Goal: Information Seeking & Learning: Find specific page/section

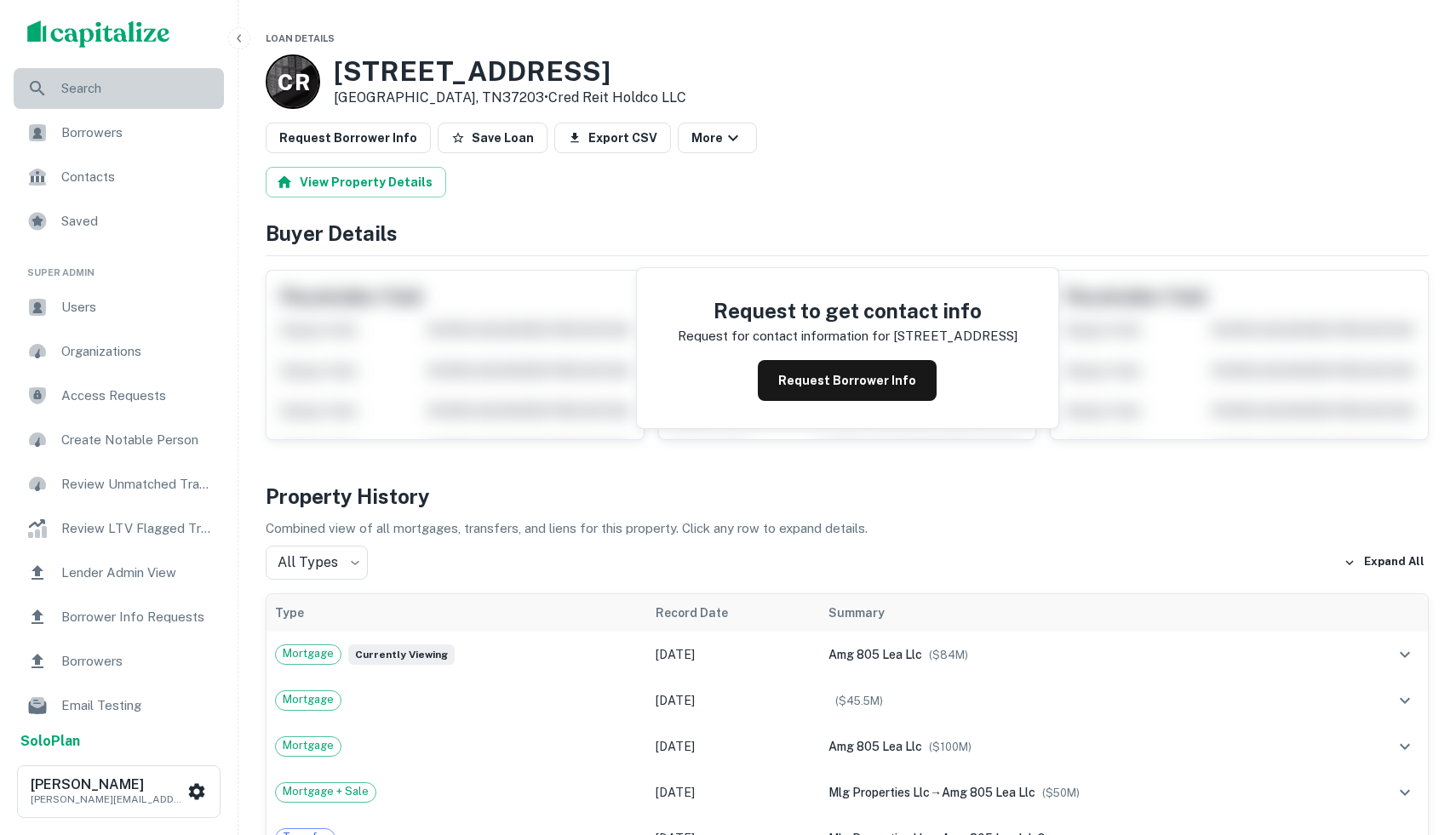
click at [116, 96] on span "Search" at bounding box center [137, 88] width 153 height 20
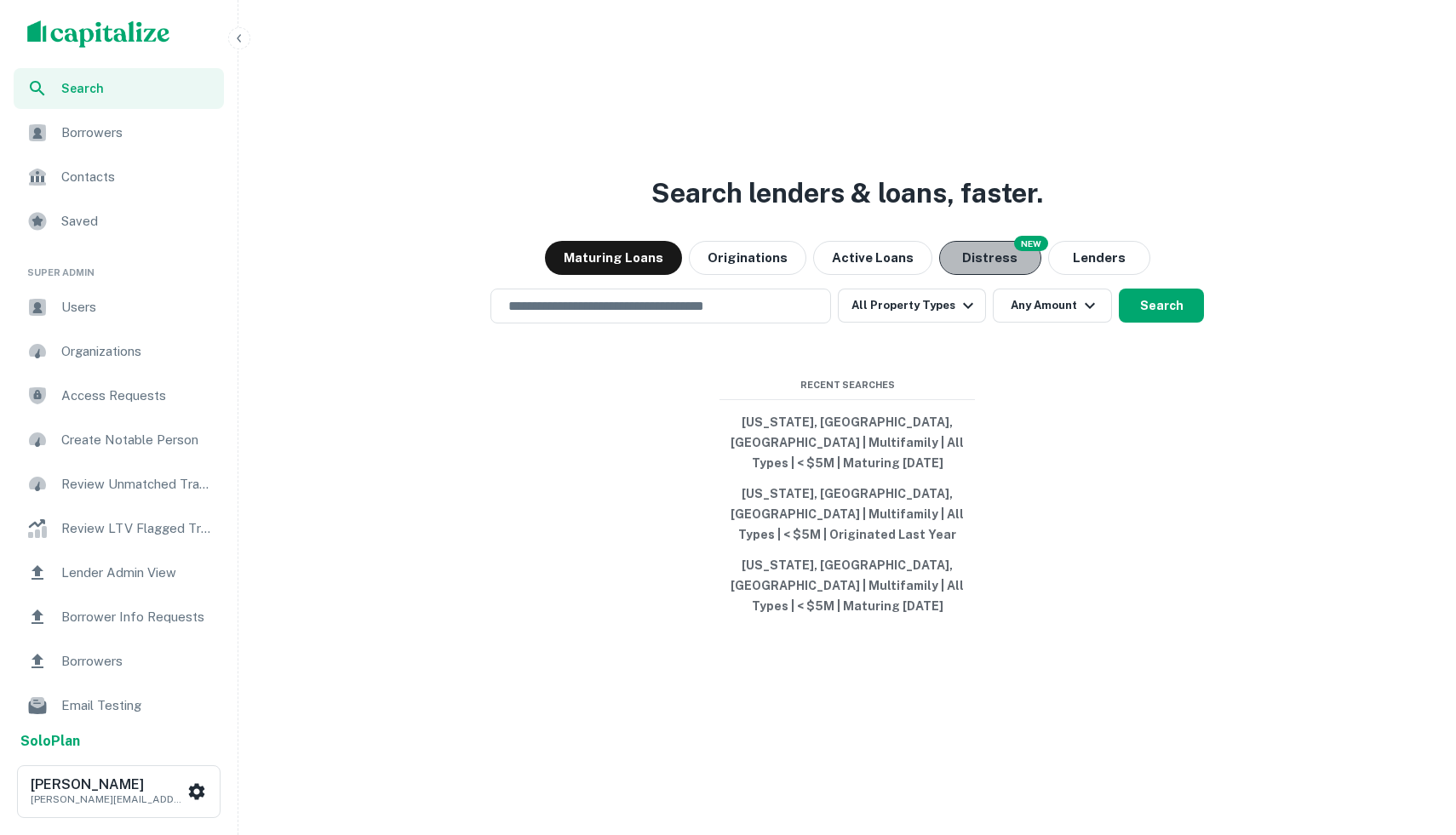
click at [977, 275] on button "Distress" at bounding box center [990, 257] width 102 height 34
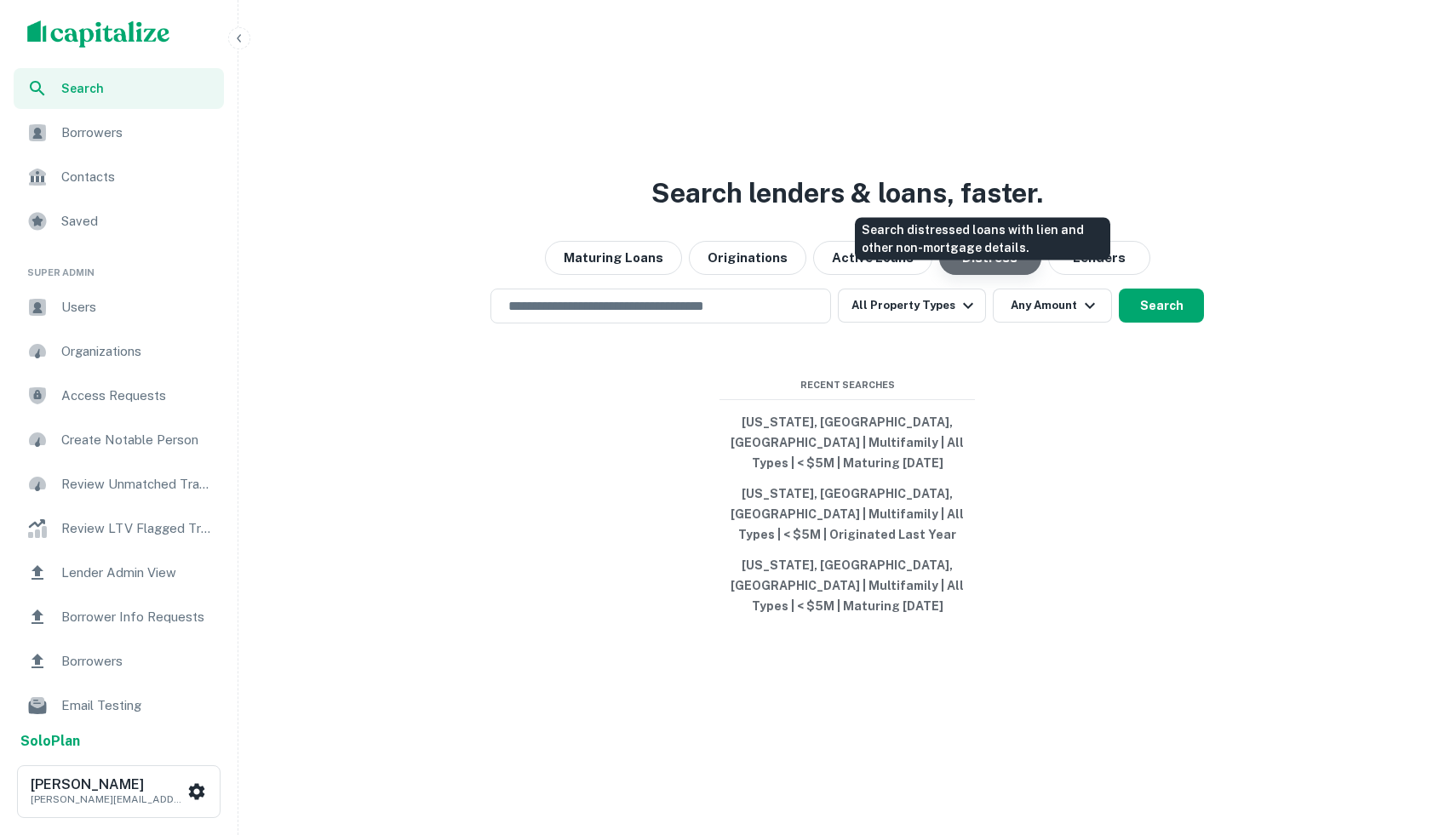
click at [976, 275] on button "Distress" at bounding box center [990, 257] width 102 height 34
click at [990, 275] on button "Distress" at bounding box center [990, 257] width 102 height 34
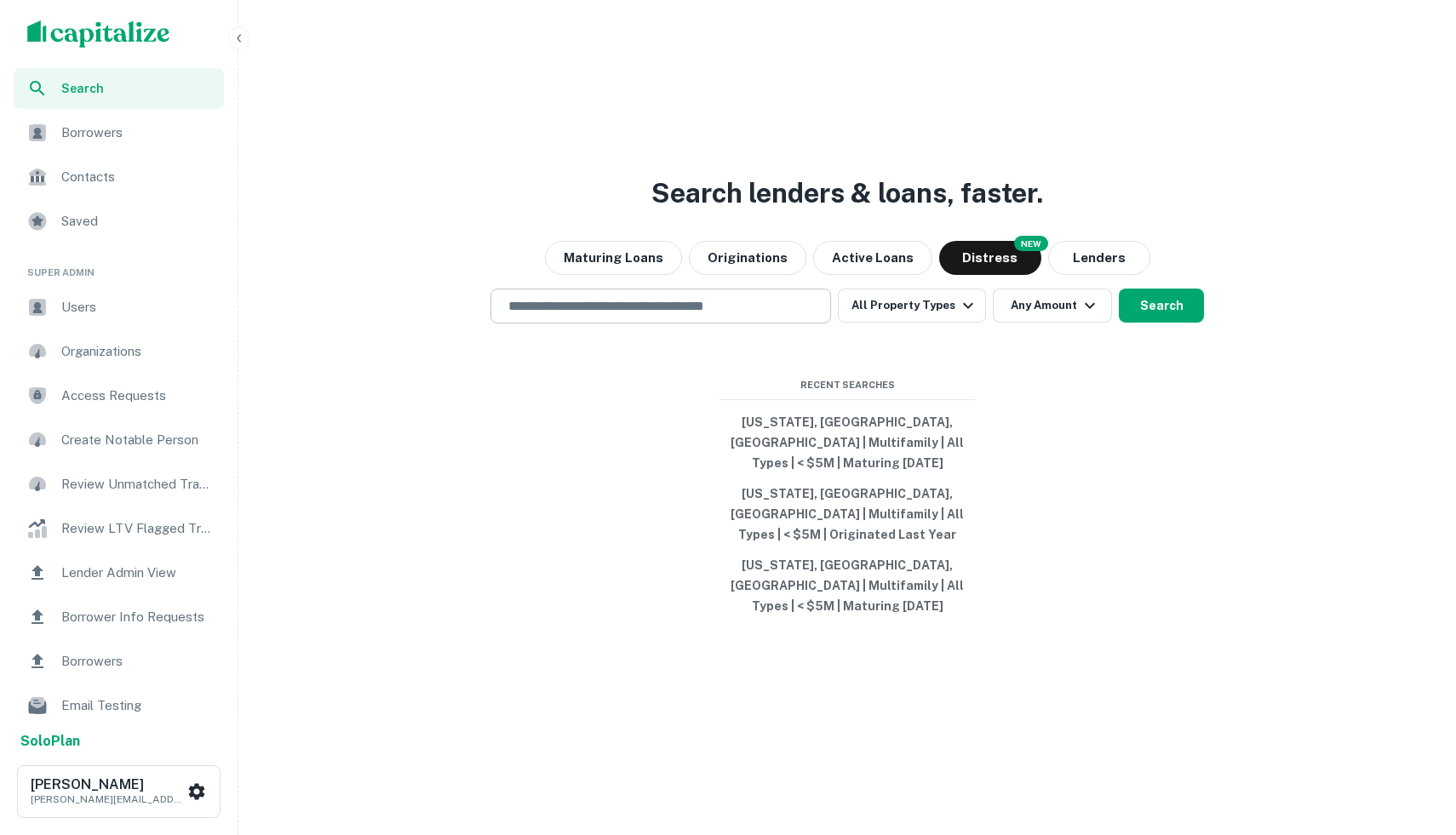
click at [771, 316] on input "text" at bounding box center [661, 306] width 325 height 20
type input "**********"
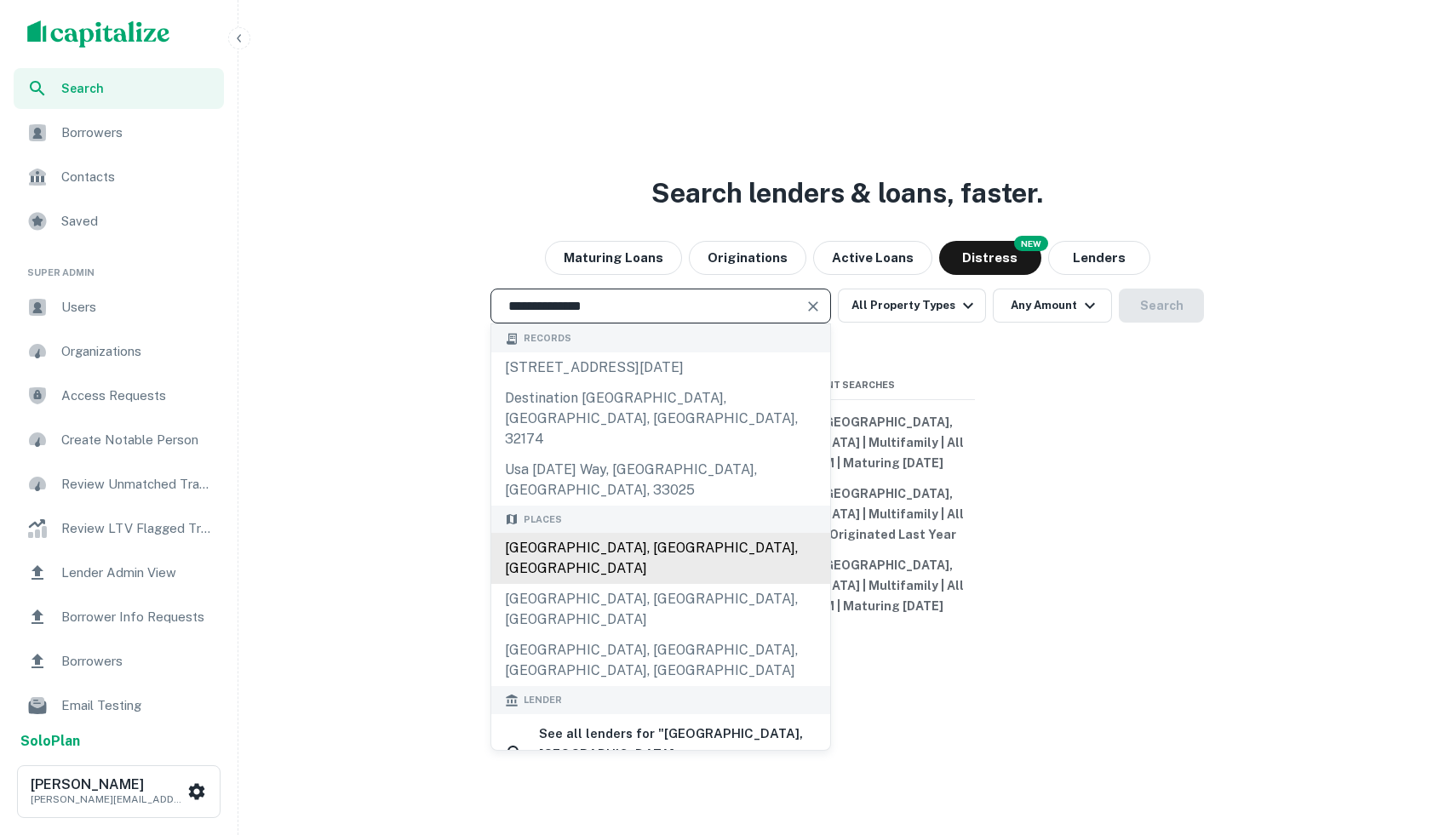
click at [623, 532] on div "[GEOGRAPHIC_DATA], [GEOGRAPHIC_DATA], [GEOGRAPHIC_DATA]" at bounding box center [661, 558] width 339 height 51
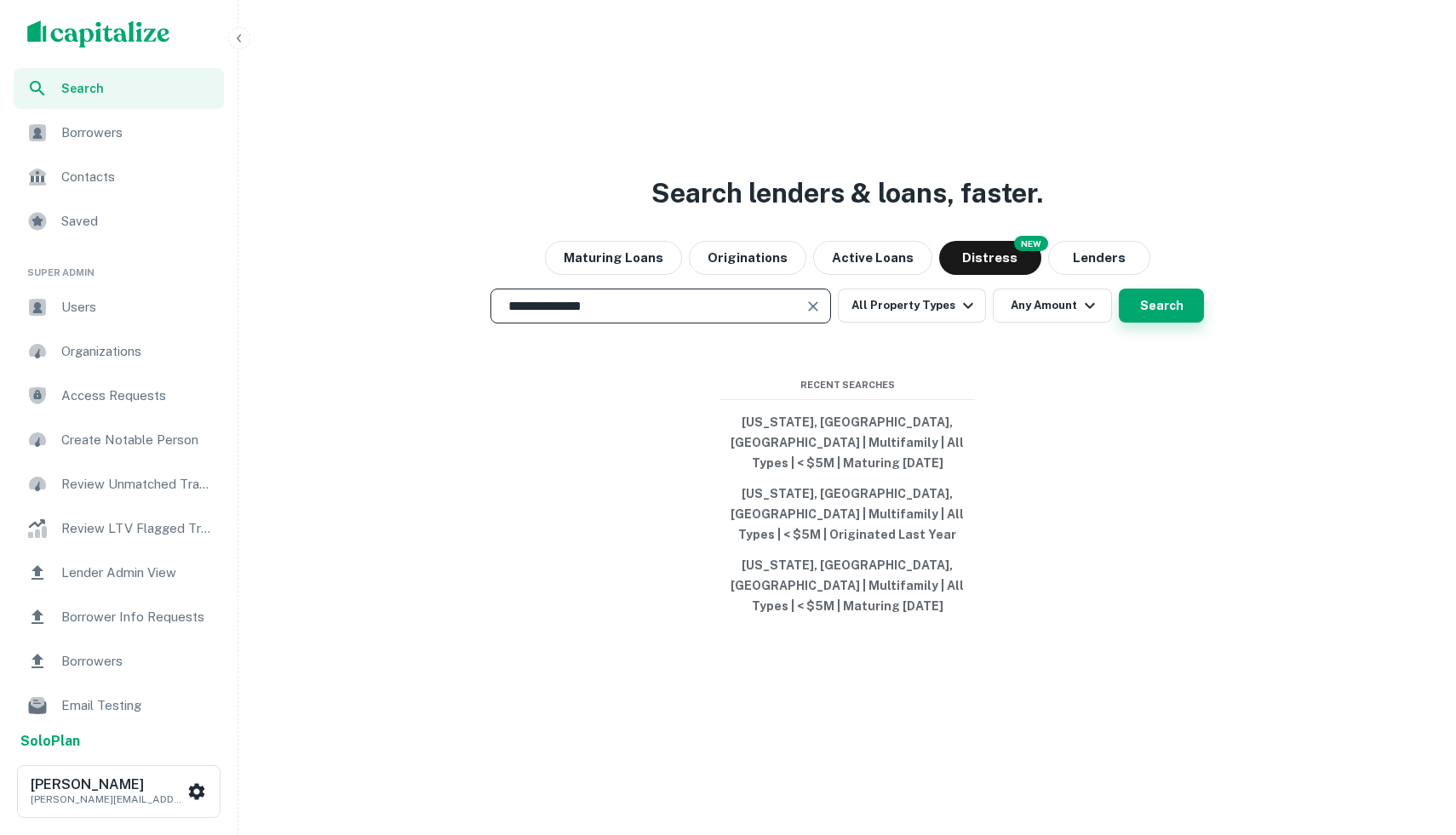
click at [1139, 323] on button "Search" at bounding box center [1162, 305] width 85 height 34
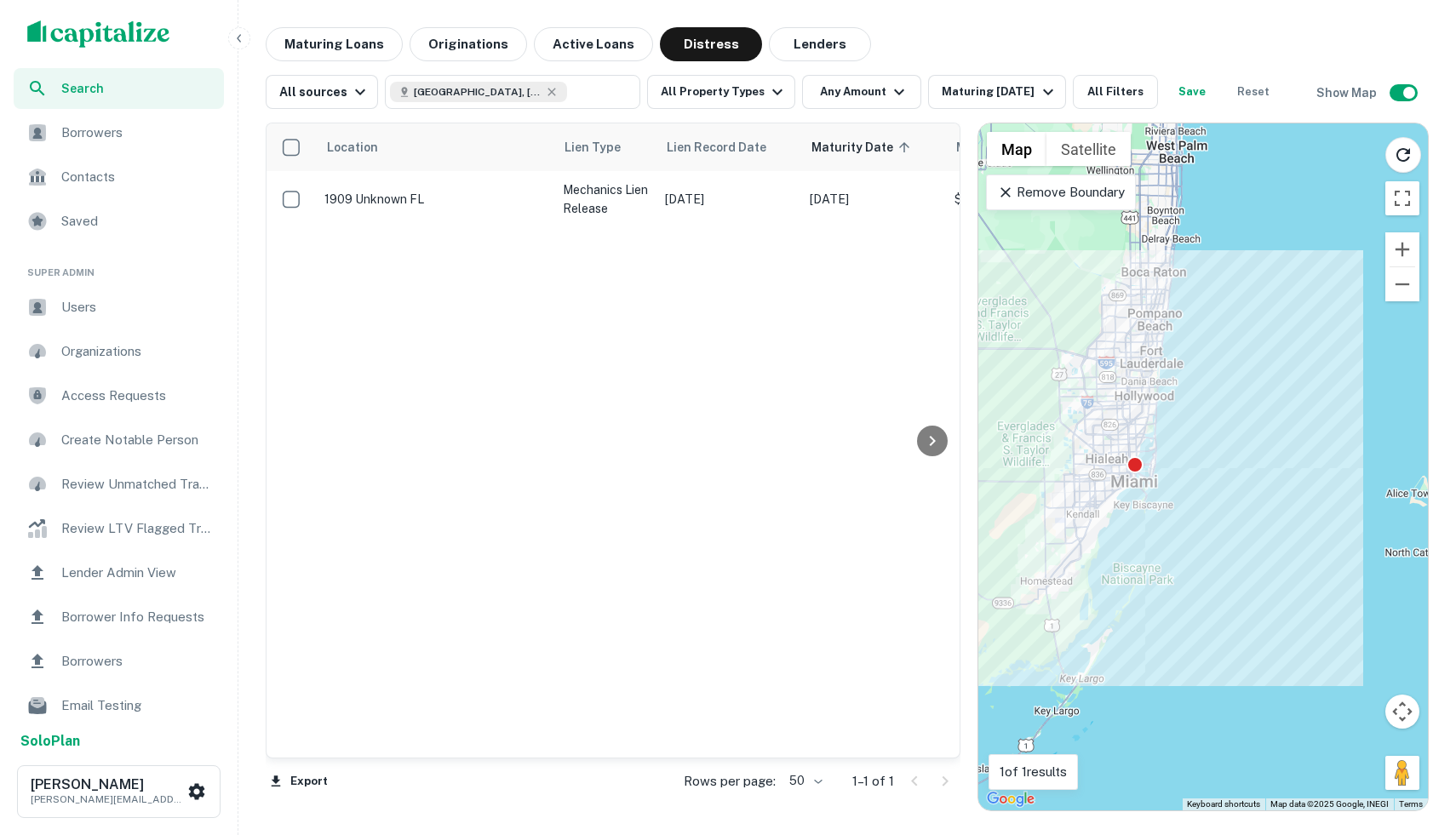
click at [1003, 194] on icon at bounding box center [1006, 192] width 10 height 10
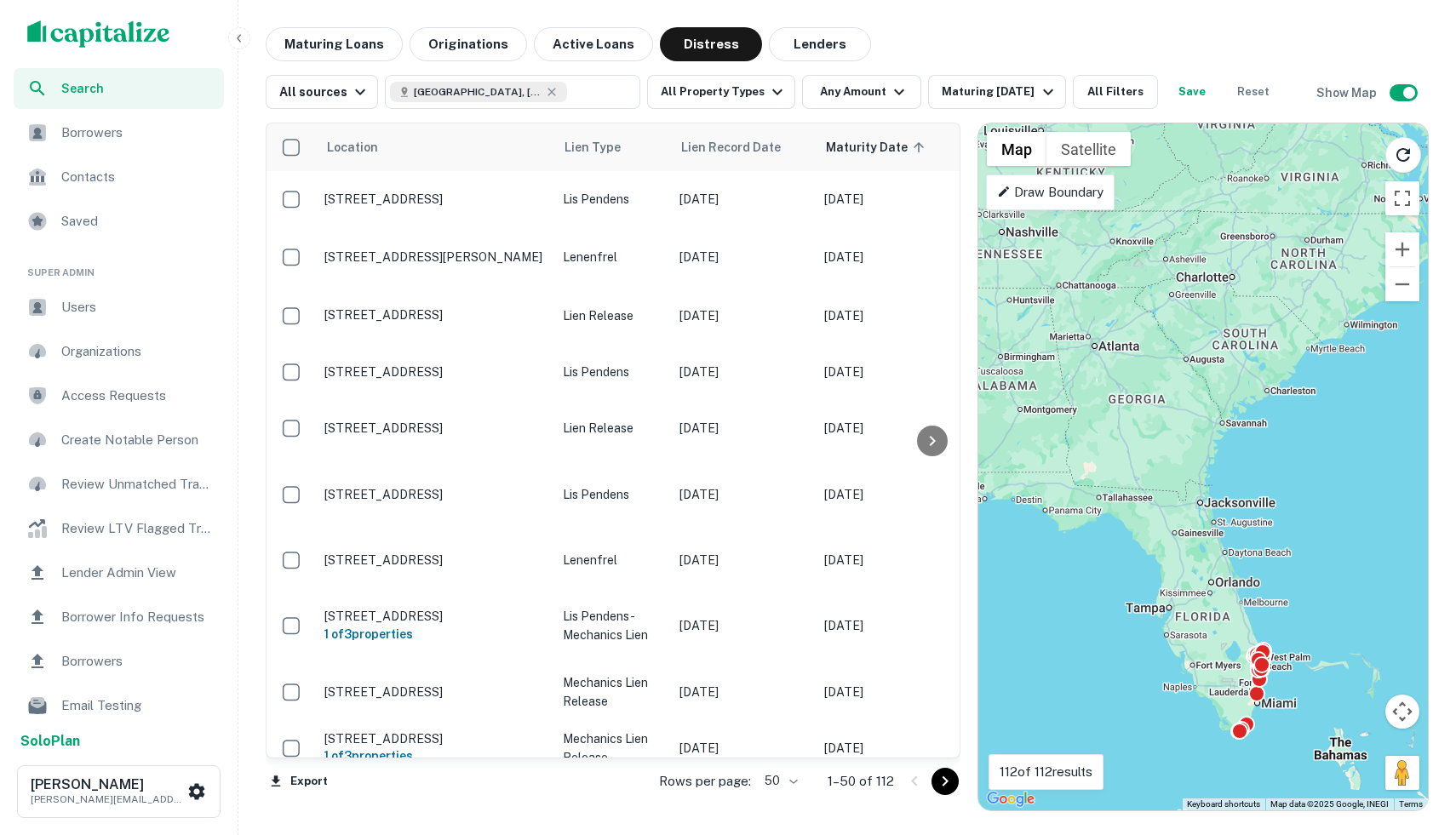
drag, startPoint x: 1220, startPoint y: 318, endPoint x: 1324, endPoint y: 523, distance: 229.9
click at [1324, 523] on div "To activate drag with keyboard, press Alt + Enter. Once in keyboard drag state,…" at bounding box center [1202, 467] width 450 height 687
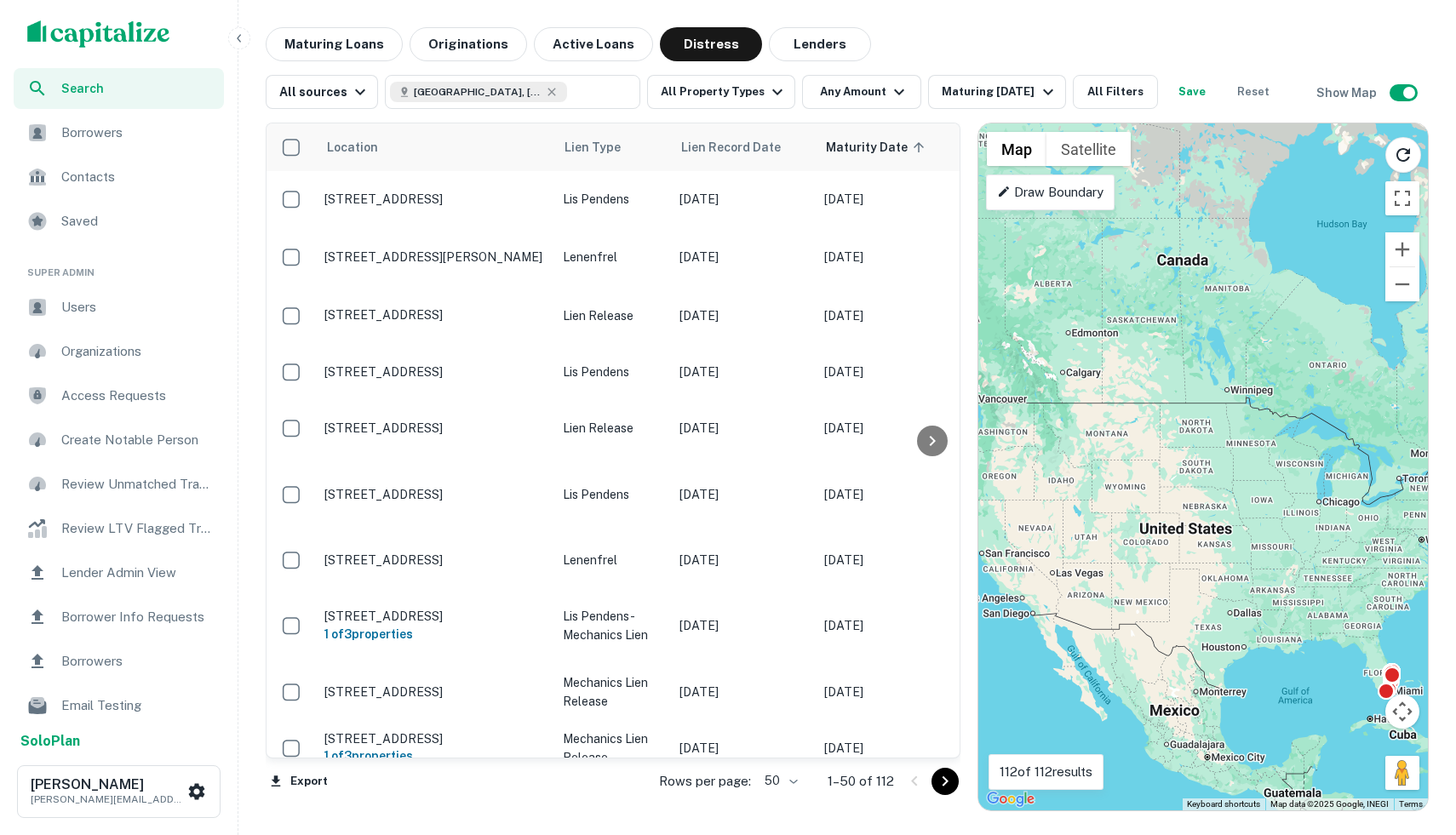
drag, startPoint x: 1111, startPoint y: 429, endPoint x: 1239, endPoint y: 599, distance: 212.8
click at [1239, 599] on div "To activate drag with keyboard, press Alt + Enter. Once in keyboard drag state,…" at bounding box center [1202, 467] width 450 height 687
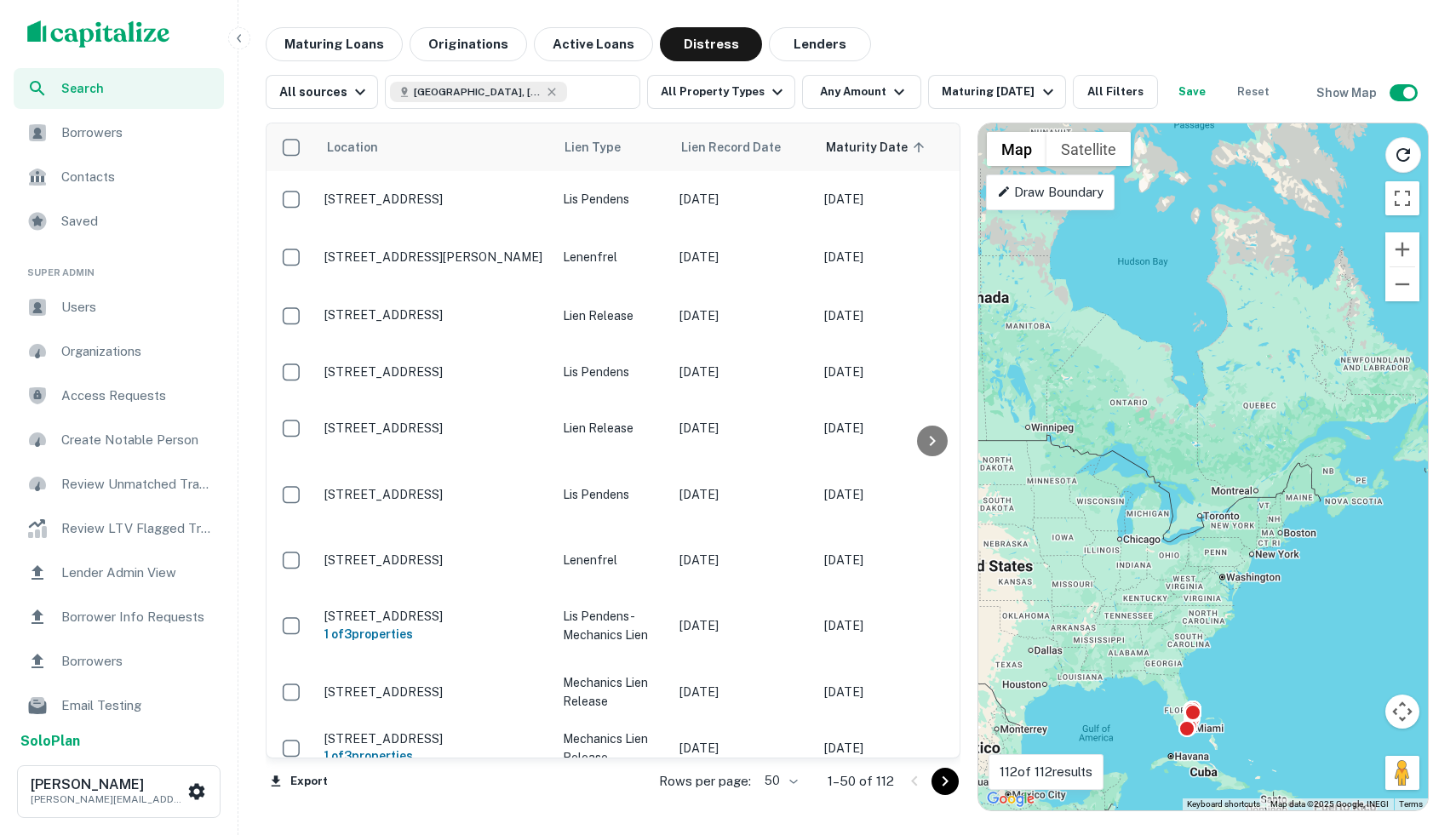
click at [1022, 772] on p "112 of 112 results" at bounding box center [1046, 771] width 93 height 20
click at [1072, 775] on p "112 of 112 results" at bounding box center [1046, 771] width 93 height 20
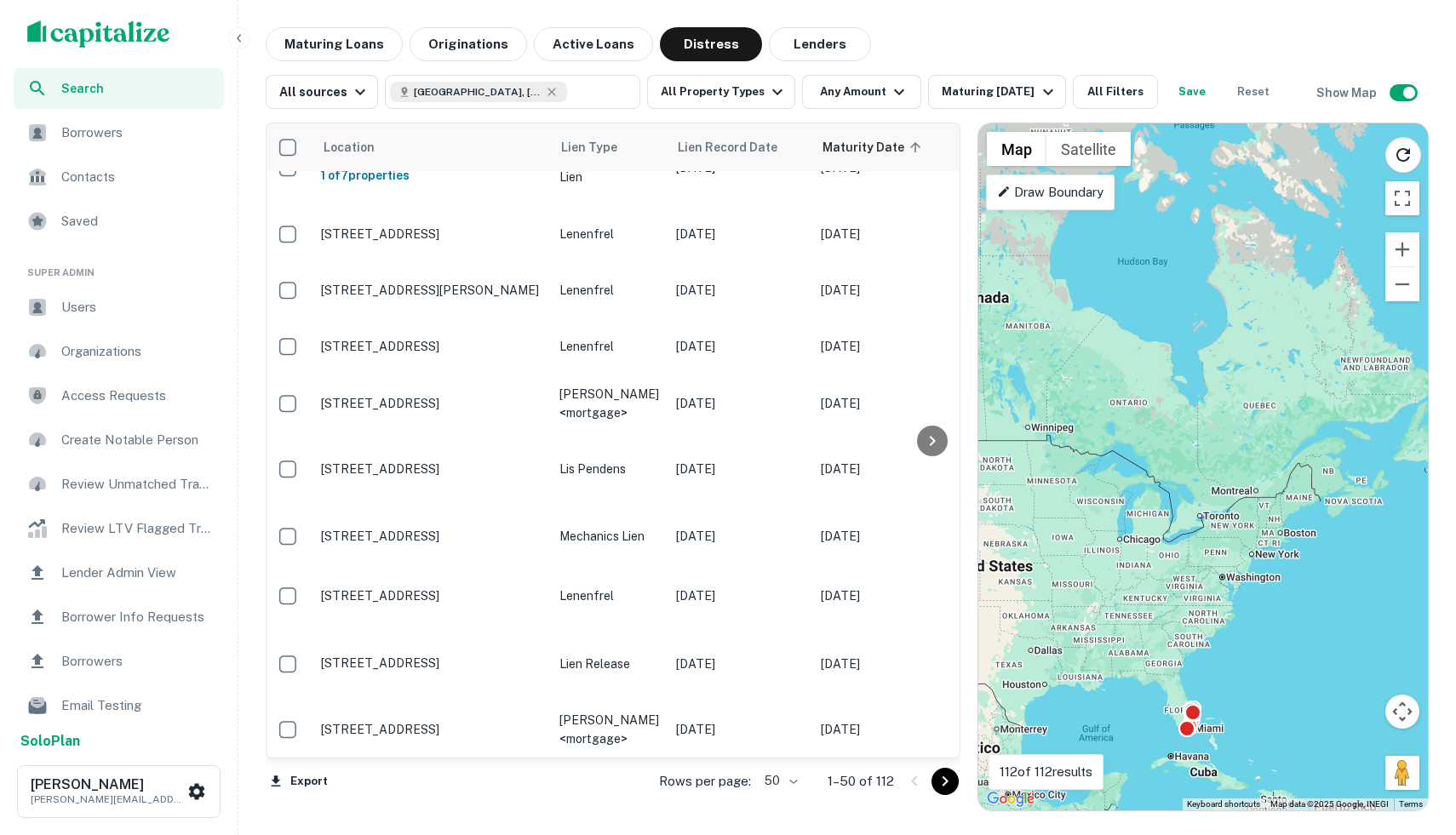
scroll to position [2412, 4]
click at [1249, 714] on div "To activate drag with keyboard, press Alt + Enter. Once in keyboard drag state,…" at bounding box center [1202, 467] width 450 height 687
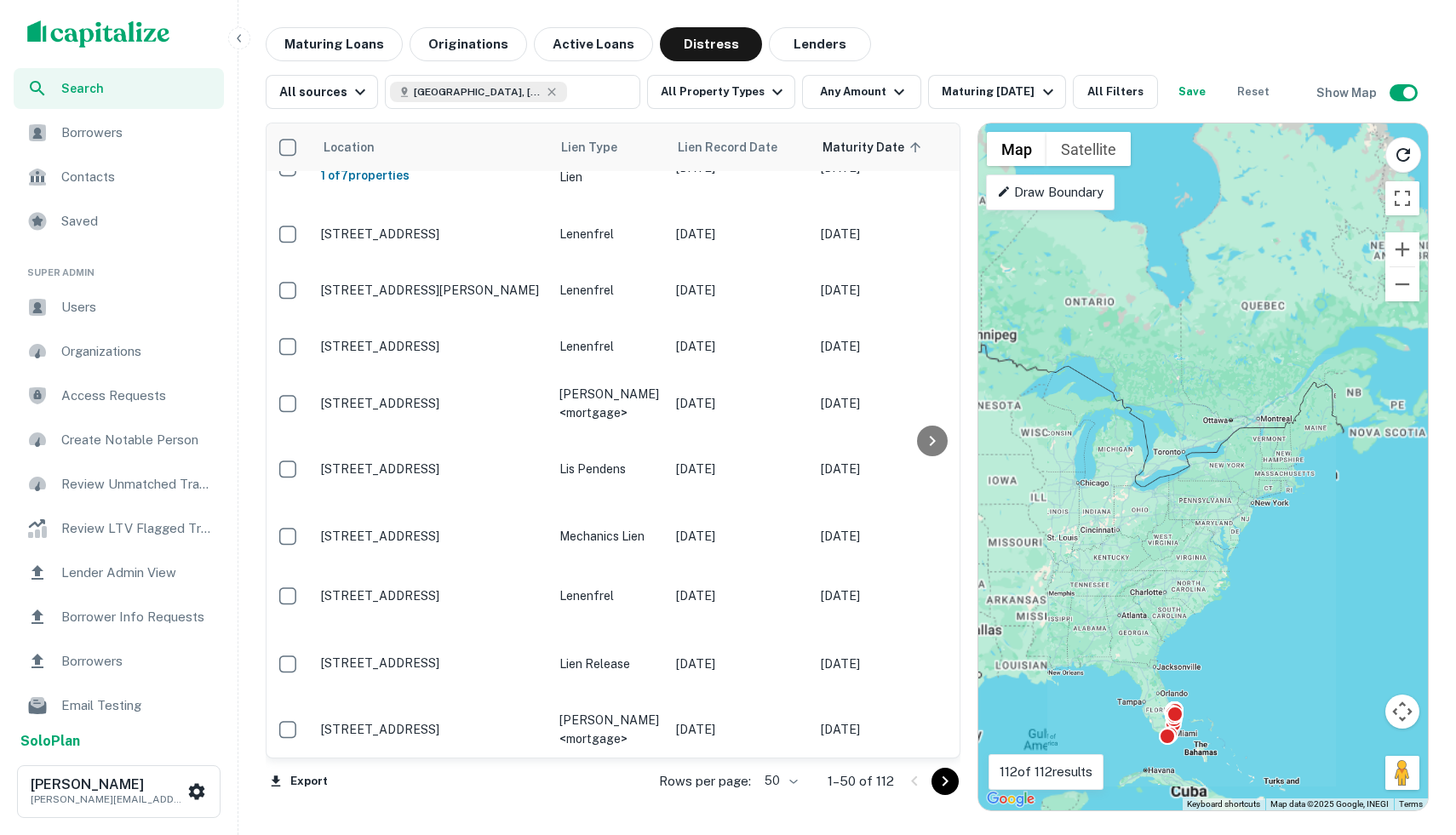
click at [1249, 714] on div "To activate drag with keyboard, press Alt + Enter. Once in keyboard drag state,…" at bounding box center [1202, 467] width 450 height 687
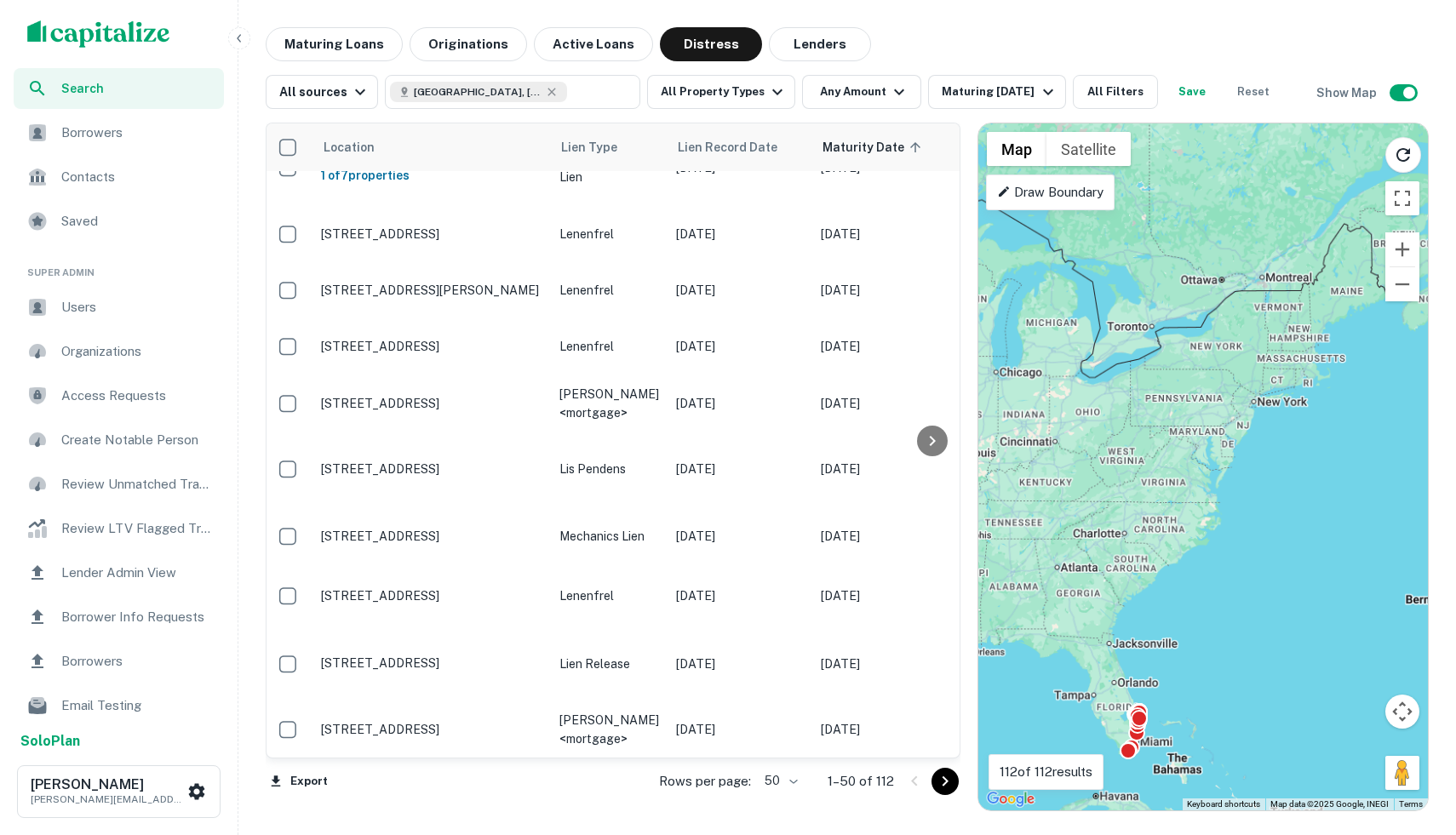
click at [1249, 714] on div "To activate drag with keyboard, press Alt + Enter. Once in keyboard drag state,…" at bounding box center [1202, 467] width 450 height 687
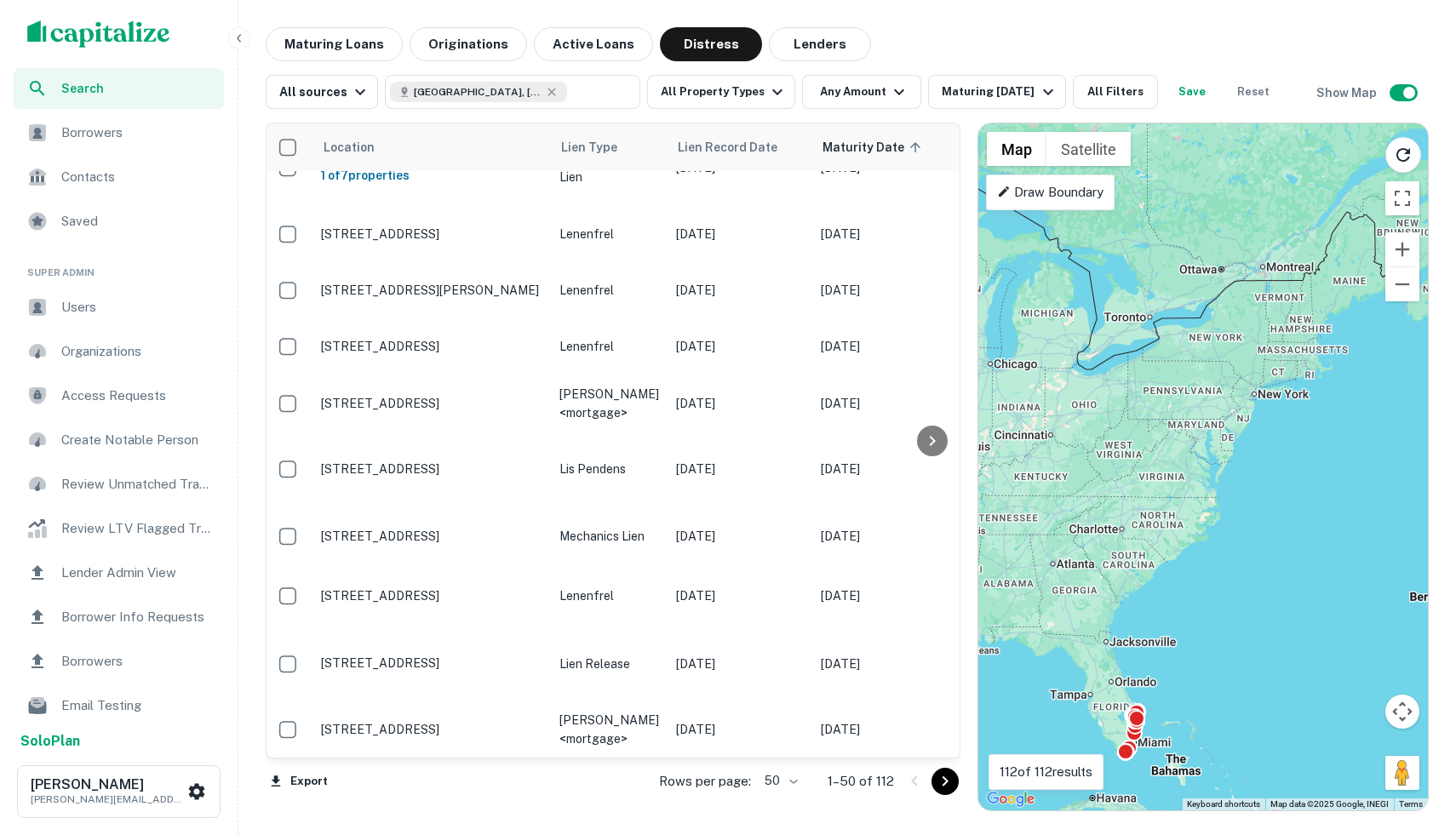
click at [1158, 692] on div "To activate drag with keyboard, press Alt + Enter. Once in keyboard drag state,…" at bounding box center [1202, 467] width 450 height 687
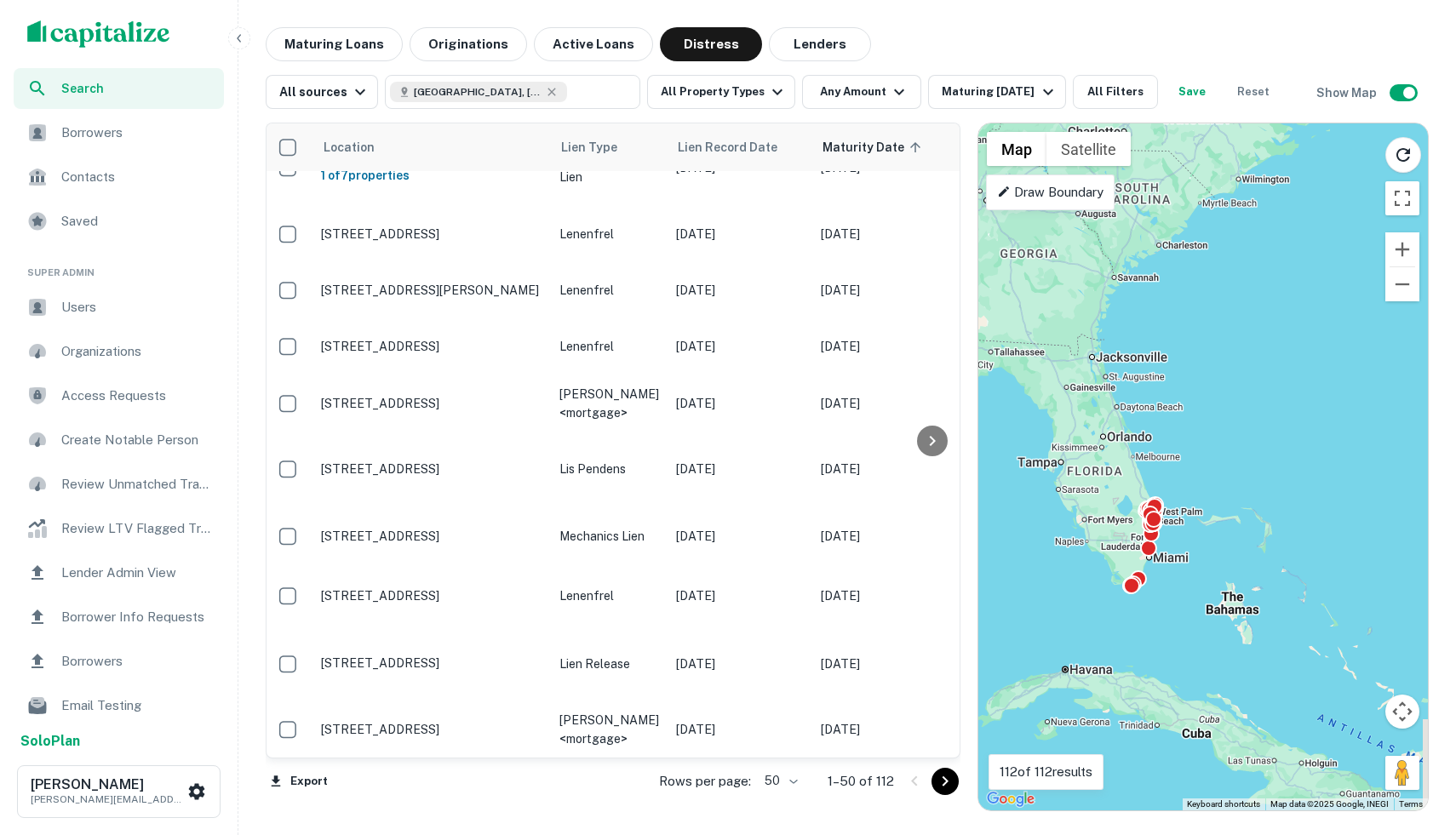
drag, startPoint x: 1064, startPoint y: 671, endPoint x: 1109, endPoint y: 400, distance: 274.7
click at [1109, 399] on div "To activate drag with keyboard, press Alt + Enter. Once in keyboard drag state,…" at bounding box center [1202, 467] width 450 height 687
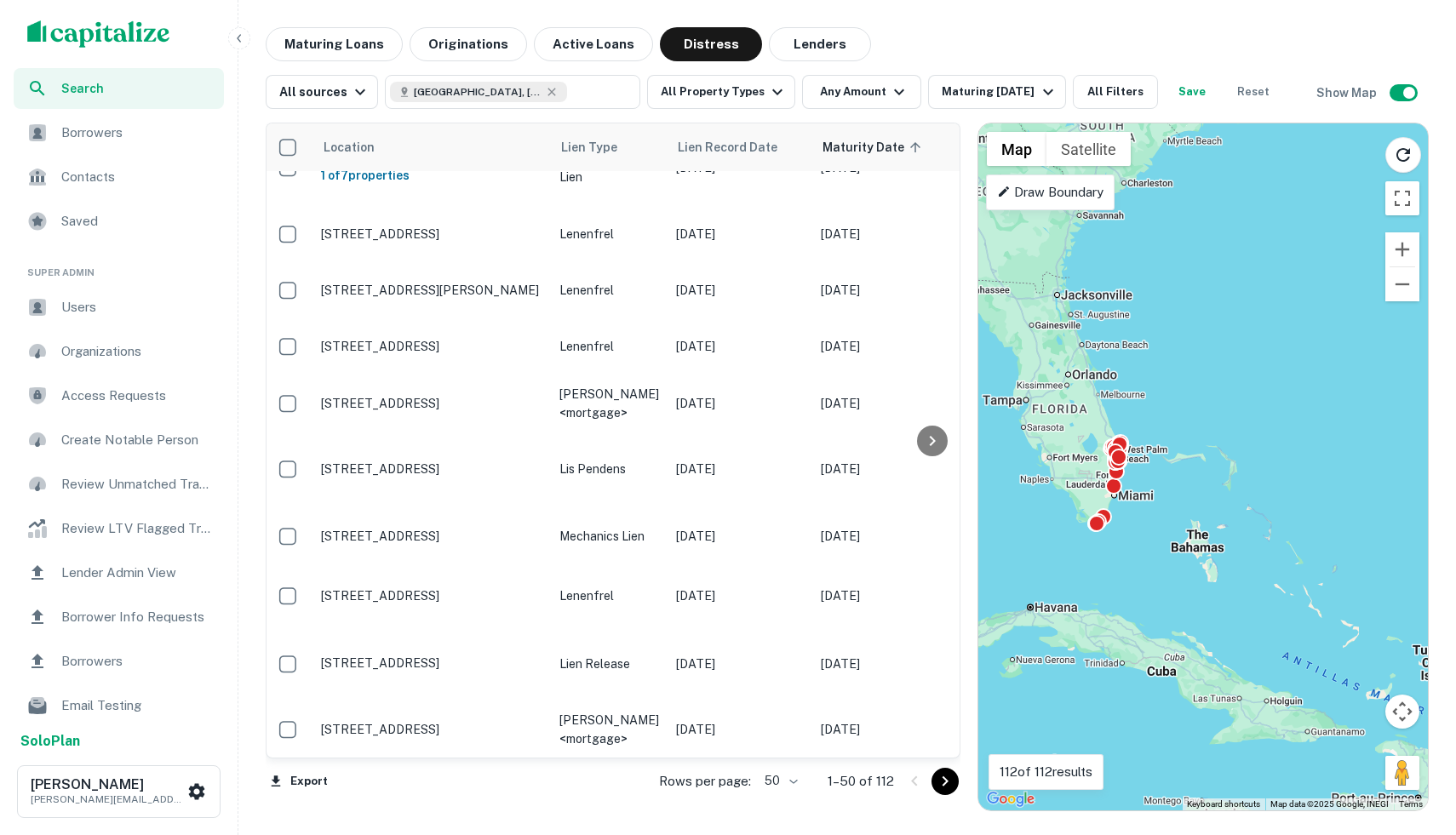
drag, startPoint x: 1128, startPoint y: 565, endPoint x: 1075, endPoint y: 460, distance: 117.6
click at [1075, 460] on div "To activate drag with keyboard, press Alt + Enter. Once in keyboard drag state,…" at bounding box center [1202, 467] width 450 height 687
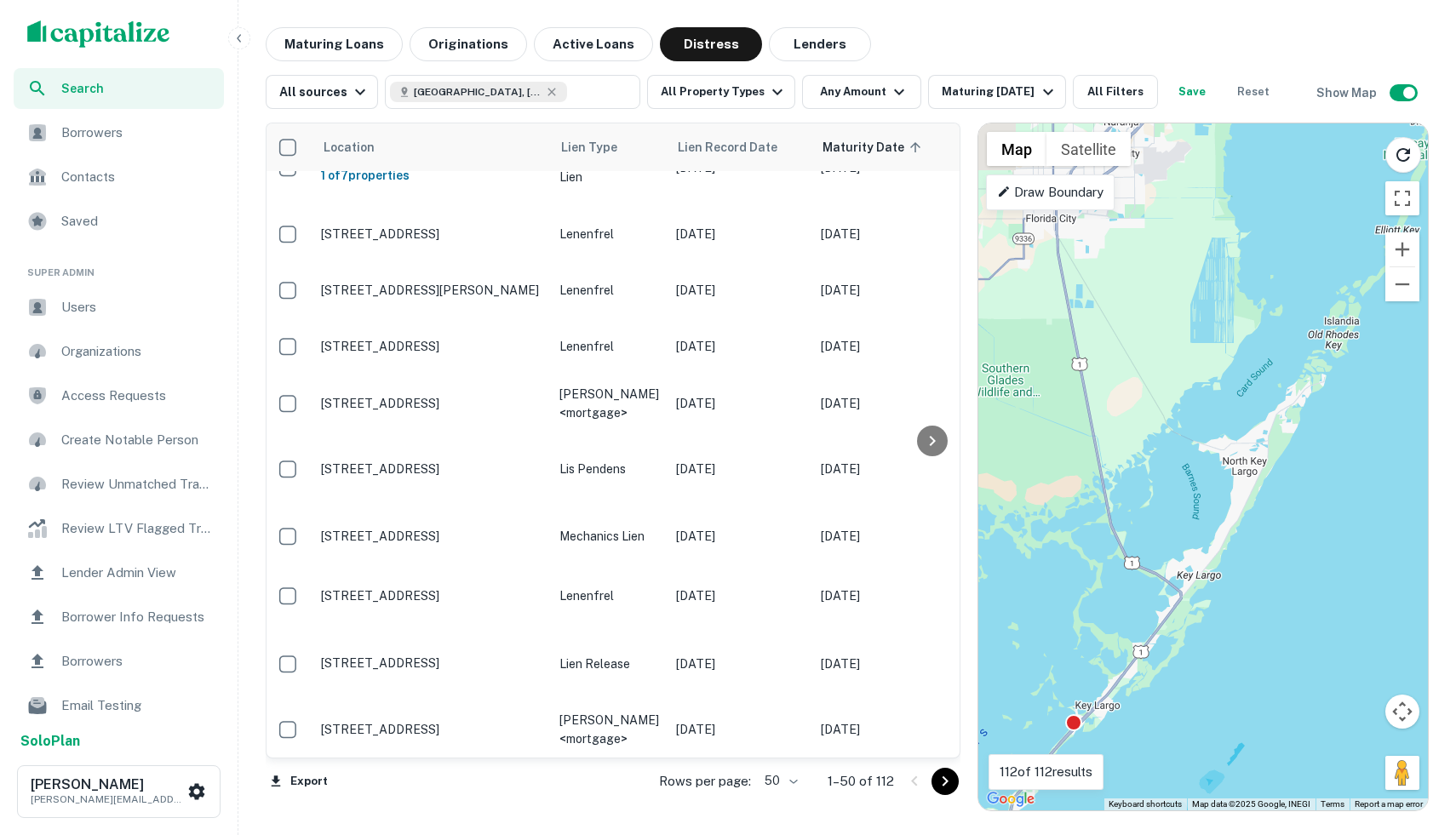
drag, startPoint x: 1180, startPoint y: 273, endPoint x: 1111, endPoint y: 692, distance: 424.6
click at [1111, 692] on div "To activate drag with keyboard, press Alt + Enter. Once in keyboard drag state,…" at bounding box center [1202, 467] width 450 height 687
